Goal: Task Accomplishment & Management: Use online tool/utility

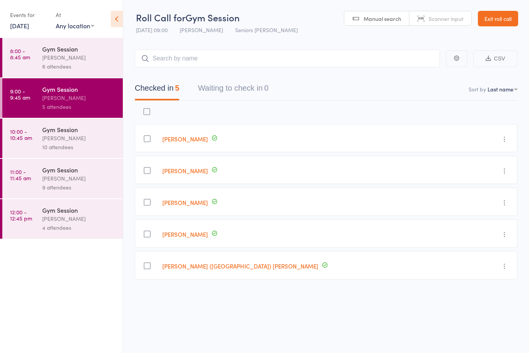
click at [53, 138] on div "[PERSON_NAME]" at bounding box center [79, 138] width 74 height 9
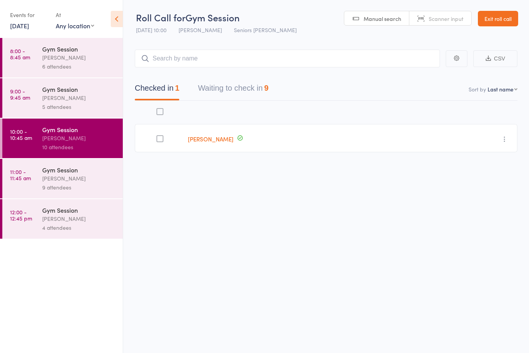
click at [212, 75] on div "Checked in 1 Waiting to check in 9" at bounding box center [326, 83] width 383 height 33
click at [214, 76] on div "Checked in 1 Waiting to check in 9" at bounding box center [326, 83] width 383 height 33
click at [226, 86] on button "Waiting to check in 9" at bounding box center [233, 90] width 71 height 21
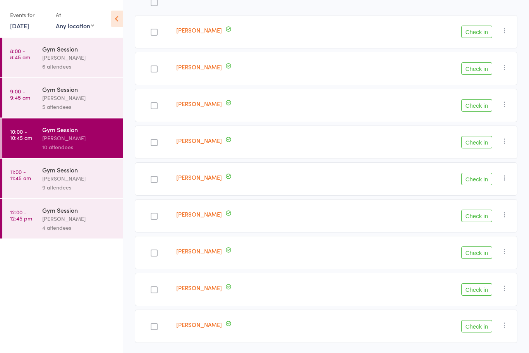
scroll to position [108, 0]
click at [497, 337] on div "Check in Check in Send message Add Note Add Task Add Flag Remove Mark absent" at bounding box center [433, 326] width 169 height 33
click at [487, 321] on button "Check in" at bounding box center [476, 326] width 31 height 12
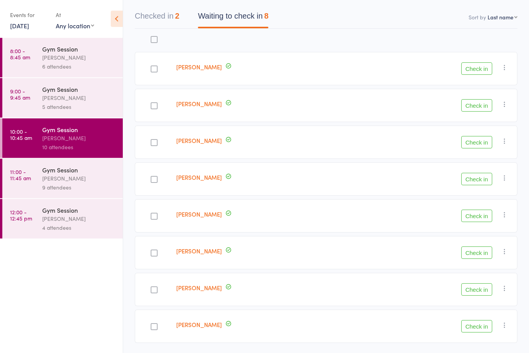
scroll to position [72, 0]
click at [491, 221] on button "Check in" at bounding box center [476, 216] width 31 height 12
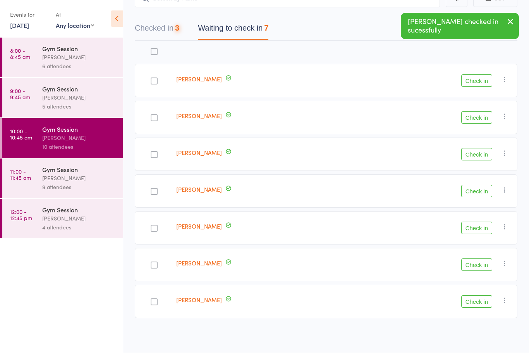
scroll to position [35, 0]
